Goal: Find specific page/section: Find specific page/section

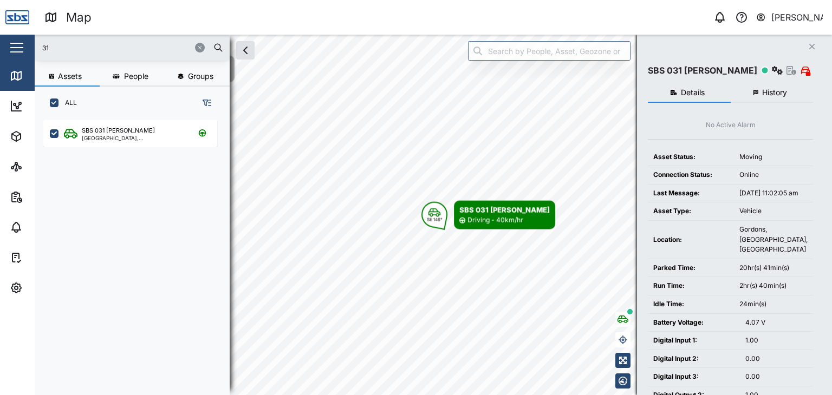
scroll to position [262, 169]
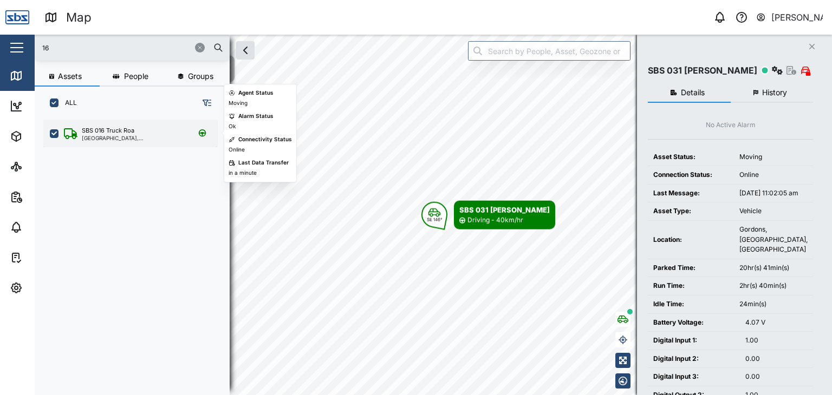
click at [147, 139] on div "[GEOGRAPHIC_DATA], [GEOGRAPHIC_DATA]" at bounding box center [133, 137] width 103 height 5
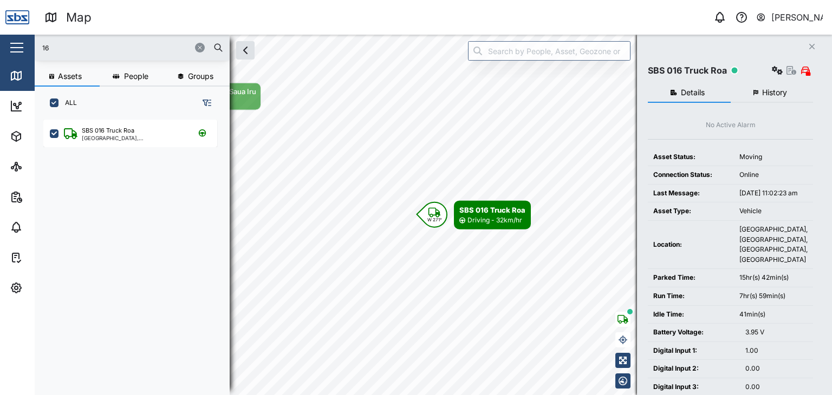
drag, startPoint x: 59, startPoint y: 45, endPoint x: 0, endPoint y: 34, distance: 60.1
click at [0, 34] on div "Map 0 [PERSON_NAME] Close Map Dashboard Assets ATS Camera Generator Personnel T…" at bounding box center [416, 197] width 832 height 395
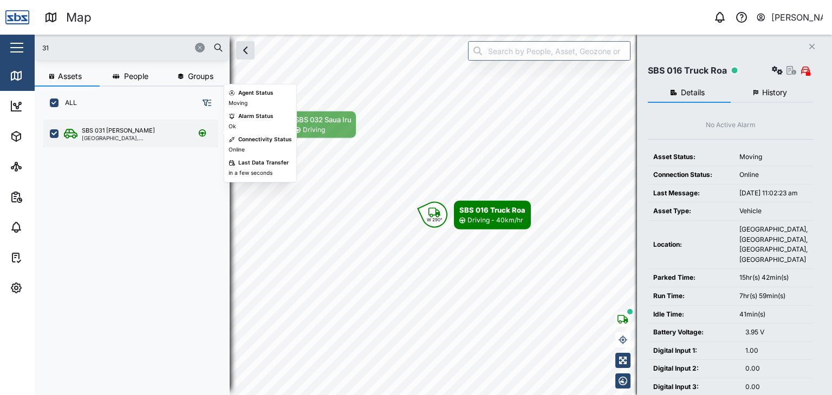
click at [101, 131] on div "SBS 031 [PERSON_NAME]" at bounding box center [118, 130] width 73 height 9
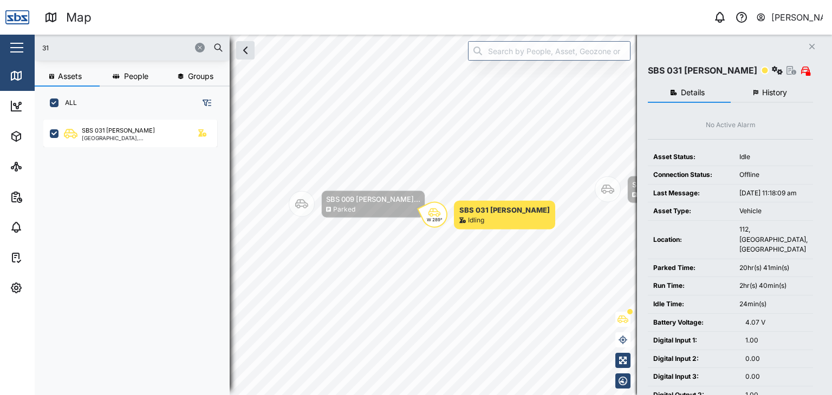
drag, startPoint x: 65, startPoint y: 45, endPoint x: 3, endPoint y: 42, distance: 62.4
click at [3, 42] on div "Map 0 [PERSON_NAME] Close Map Dashboard Assets ATS Camera Generator Personnel T…" at bounding box center [416, 197] width 832 height 395
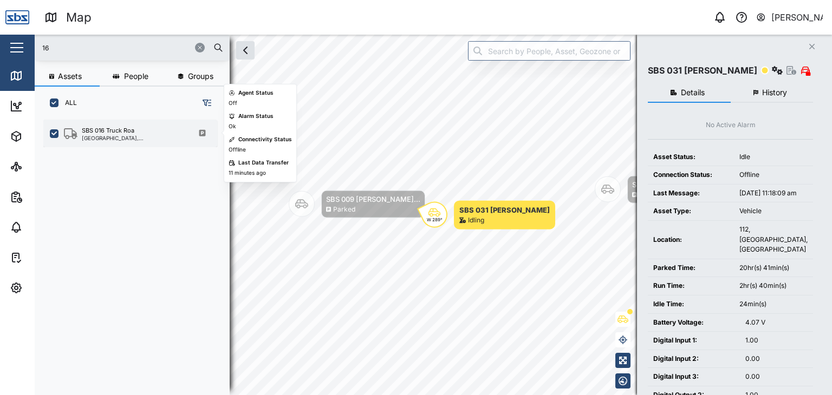
click at [90, 135] on div "[GEOGRAPHIC_DATA], [GEOGRAPHIC_DATA]" at bounding box center [133, 137] width 103 height 5
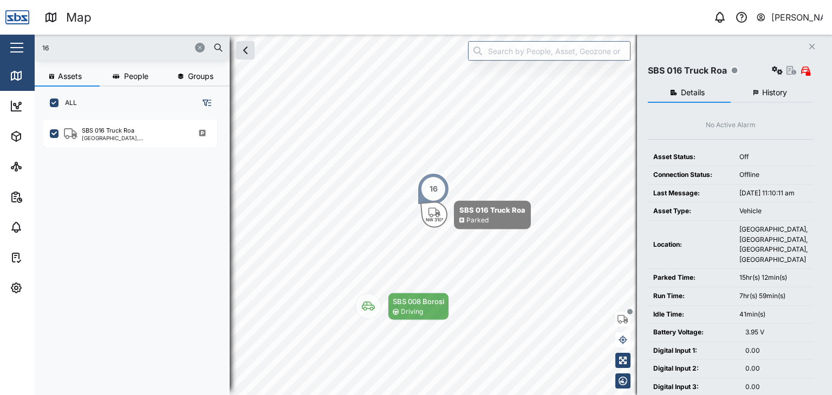
drag, startPoint x: 72, startPoint y: 41, endPoint x: 11, endPoint y: 40, distance: 60.7
click at [11, 40] on div "Map 0 [PERSON_NAME] Close Map Dashboard Assets ATS Camera Generator Personnel T…" at bounding box center [416, 197] width 832 height 395
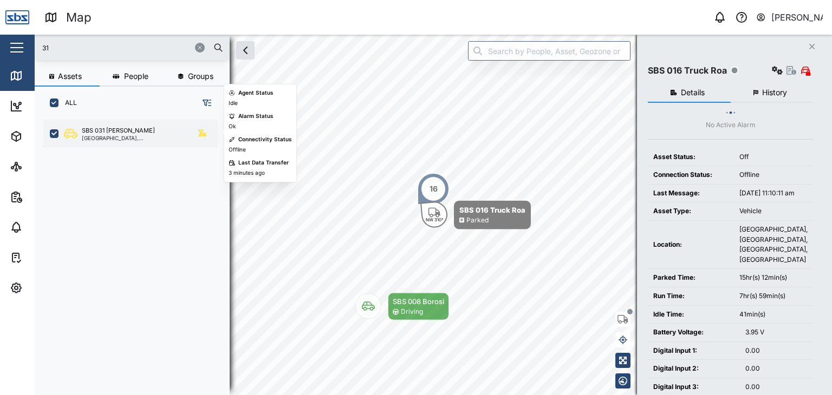
click at [132, 129] on div "SBS 031 [PERSON_NAME]" at bounding box center [133, 130] width 103 height 9
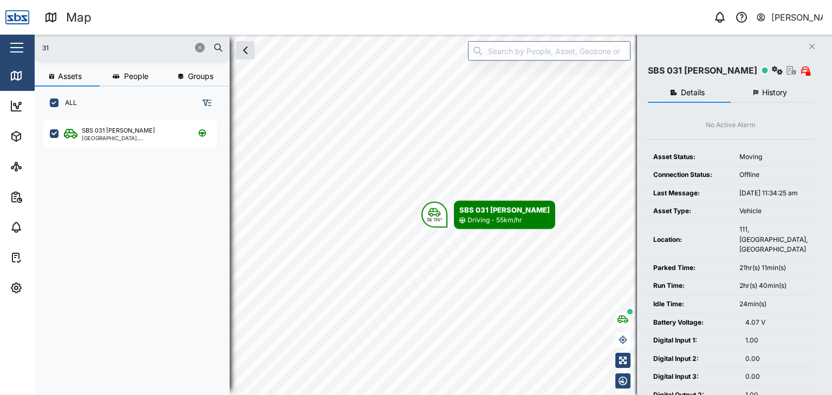
drag, startPoint x: 52, startPoint y: 48, endPoint x: 0, endPoint y: 46, distance: 52.1
click at [0, 46] on div "Map 0 [PERSON_NAME] Close Map Dashboard Assets ATS Camera Generator Personnel T…" at bounding box center [416, 197] width 832 height 395
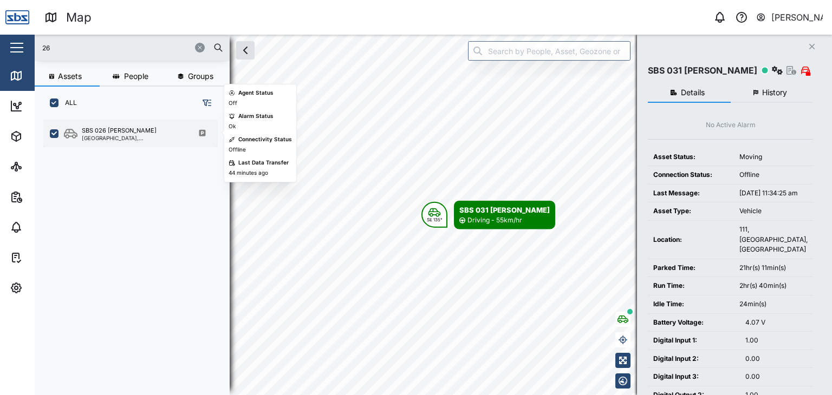
click at [117, 129] on div "SBS 026 [PERSON_NAME]" at bounding box center [119, 130] width 75 height 9
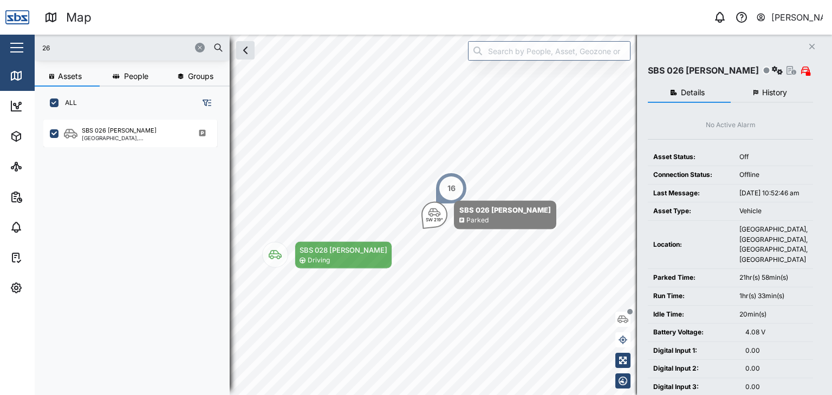
drag, startPoint x: 64, startPoint y: 41, endPoint x: 20, endPoint y: 41, distance: 44.4
click at [20, 41] on div "Map 0 [PERSON_NAME] Close Map Dashboard Assets ATS Camera Generator Personnel T…" at bounding box center [416, 197] width 832 height 395
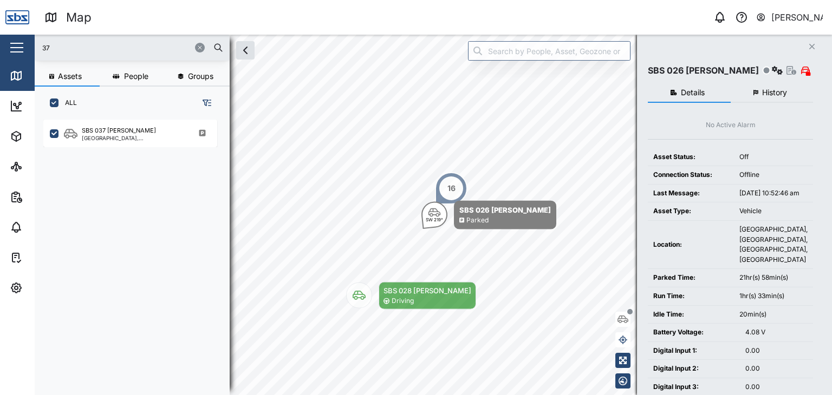
type input "37"
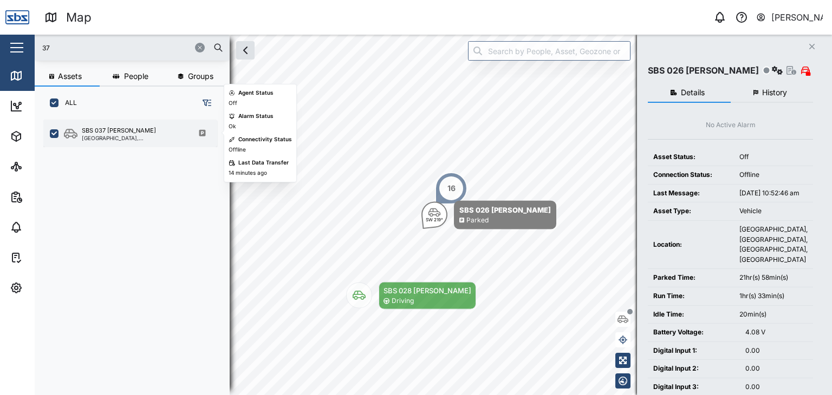
click at [121, 133] on div "SBS 037 [PERSON_NAME]" at bounding box center [119, 130] width 74 height 9
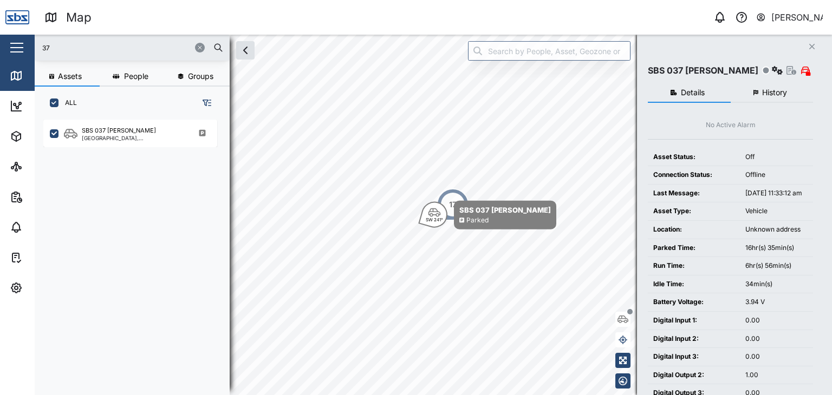
drag, startPoint x: 61, startPoint y: 43, endPoint x: 33, endPoint y: 47, distance: 27.9
click at [33, 47] on div "Map 0 [PERSON_NAME] Close Map Dashboard Assets ATS Camera Generator Personnel T…" at bounding box center [416, 197] width 832 height 395
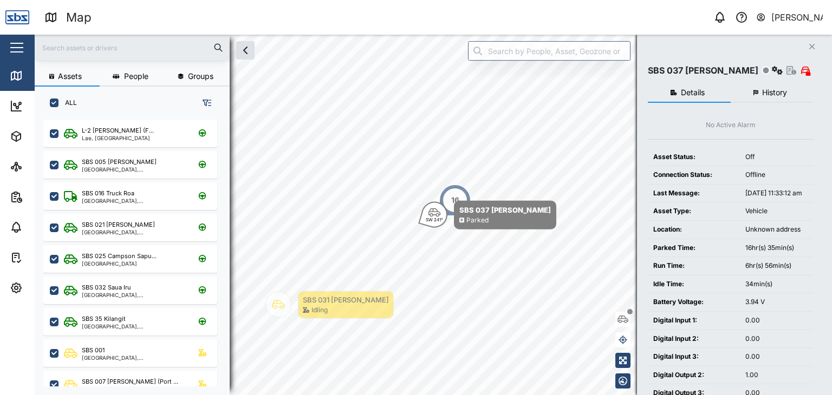
click at [58, 47] on input "text" at bounding box center [132, 48] width 182 height 16
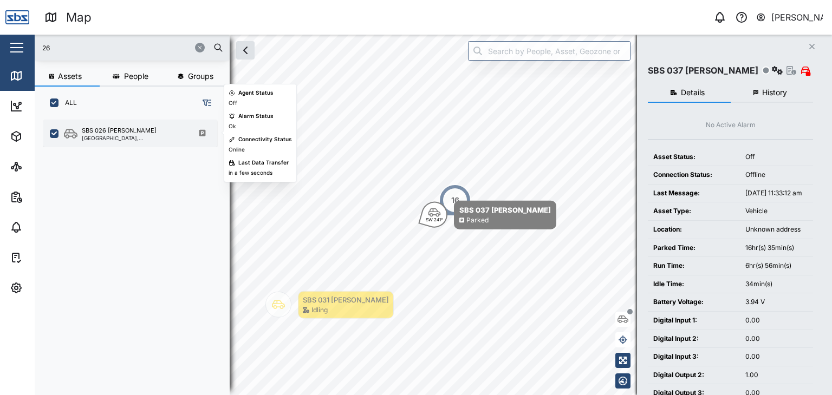
click at [124, 140] on div "[GEOGRAPHIC_DATA], [GEOGRAPHIC_DATA]" at bounding box center [133, 137] width 103 height 5
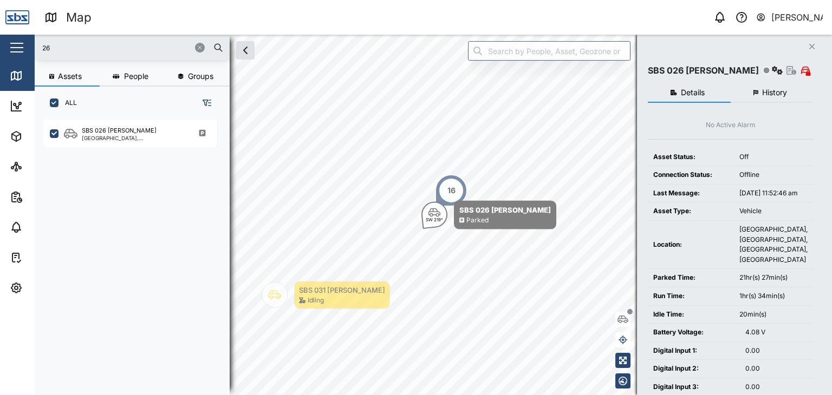
drag, startPoint x: 56, startPoint y: 42, endPoint x: 26, endPoint y: 43, distance: 30.4
click at [26, 43] on div "Map 0 [PERSON_NAME] Close Map Dashboard Assets ATS Camera Generator Personnel T…" at bounding box center [416, 197] width 832 height 395
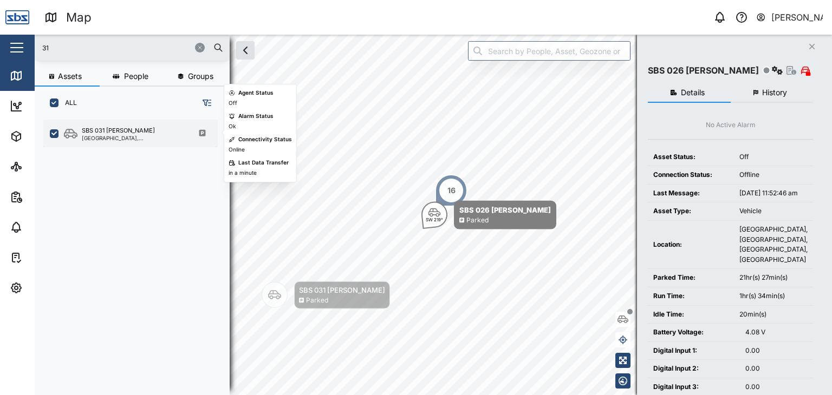
click at [108, 135] on div "[GEOGRAPHIC_DATA], [GEOGRAPHIC_DATA]" at bounding box center [133, 137] width 103 height 5
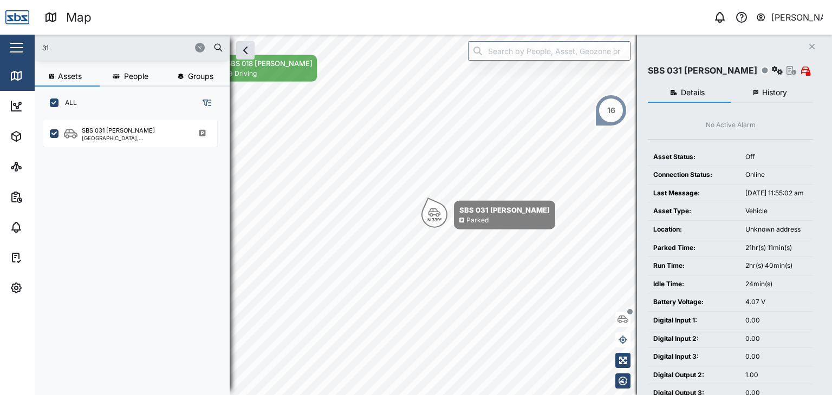
click at [0, 55] on div "Map 0 [PERSON_NAME] Close Map Dashboard Assets ATS Camera Generator Personnel T…" at bounding box center [416, 197] width 832 height 395
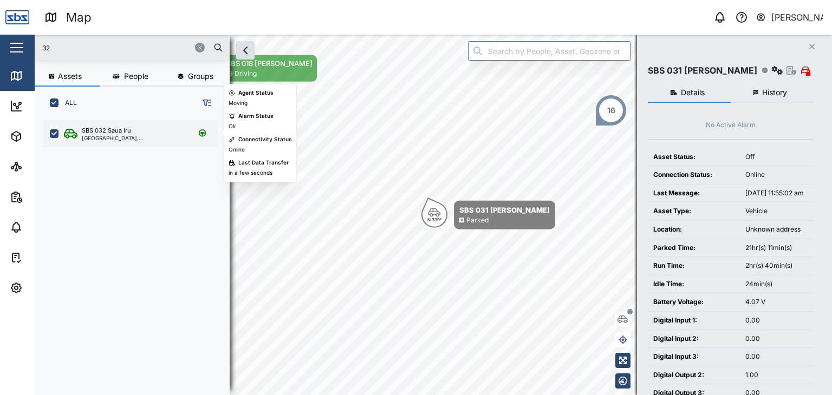
click at [106, 133] on div "SBS 032 Saua Iru" at bounding box center [106, 130] width 49 height 9
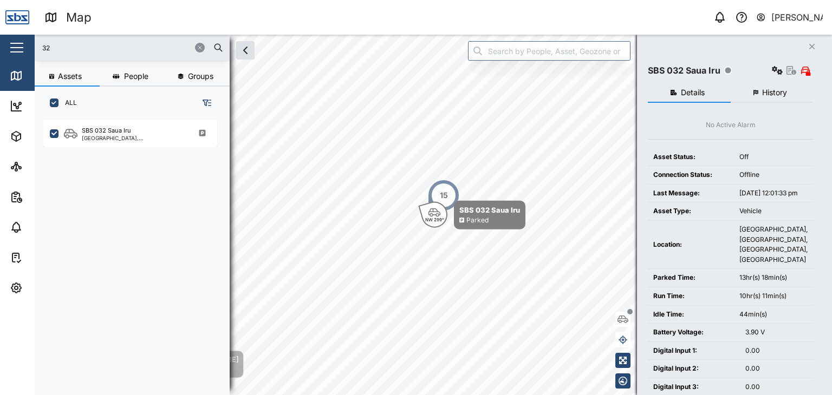
drag, startPoint x: 42, startPoint y: 47, endPoint x: 0, endPoint y: 44, distance: 42.3
click at [0, 44] on div "Map 0 [PERSON_NAME] Close Map Dashboard Assets ATS Camera Generator Personnel T…" at bounding box center [416, 197] width 832 height 395
type input "h"
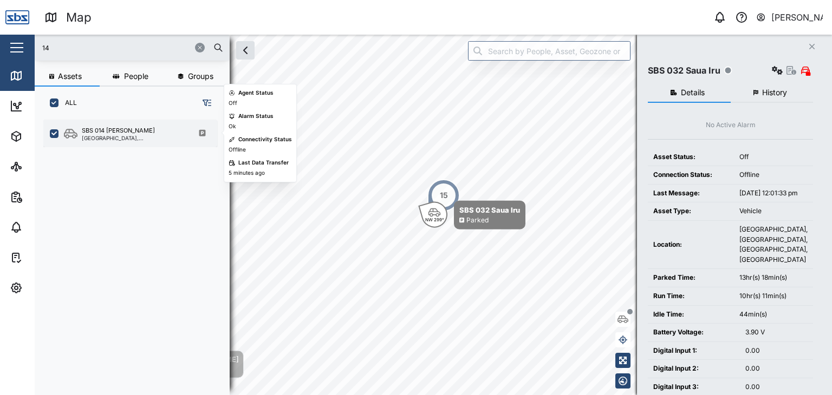
click at [121, 139] on div "[GEOGRAPHIC_DATA], [GEOGRAPHIC_DATA]" at bounding box center [133, 137] width 103 height 5
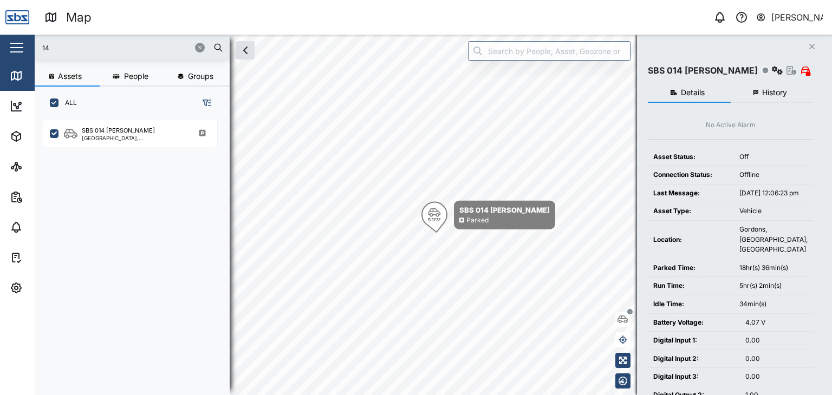
drag, startPoint x: 72, startPoint y: 46, endPoint x: 15, endPoint y: 46, distance: 56.3
click at [15, 46] on div "Map 0 [PERSON_NAME] Close Map Dashboard Assets ATS Camera Generator Personnel T…" at bounding box center [416, 197] width 832 height 395
type input "003"
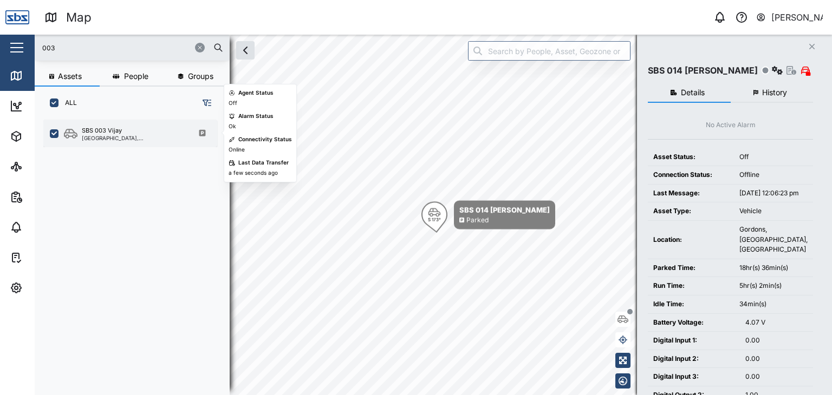
click at [76, 131] on icon "grid" at bounding box center [71, 133] width 14 height 11
